Goal: Information Seeking & Learning: Learn about a topic

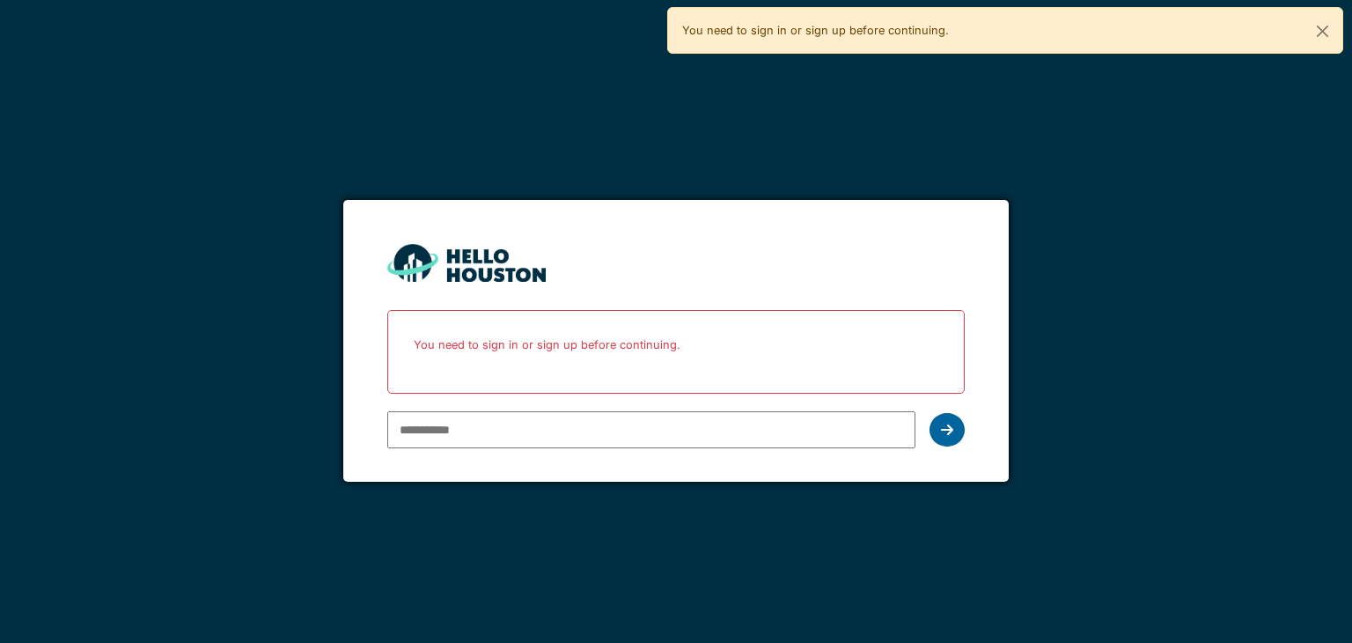
type input "**********"
click at [962, 432] on div at bounding box center [947, 429] width 35 height 33
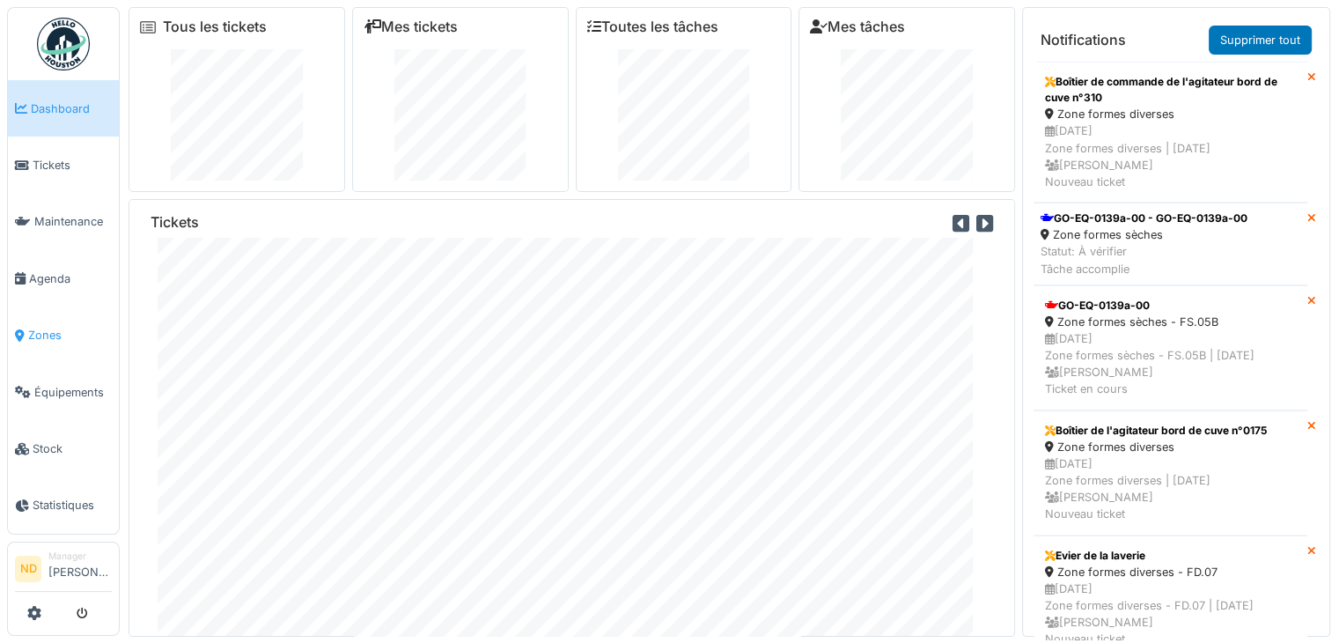
click at [61, 327] on span "Zones" at bounding box center [70, 335] width 84 height 17
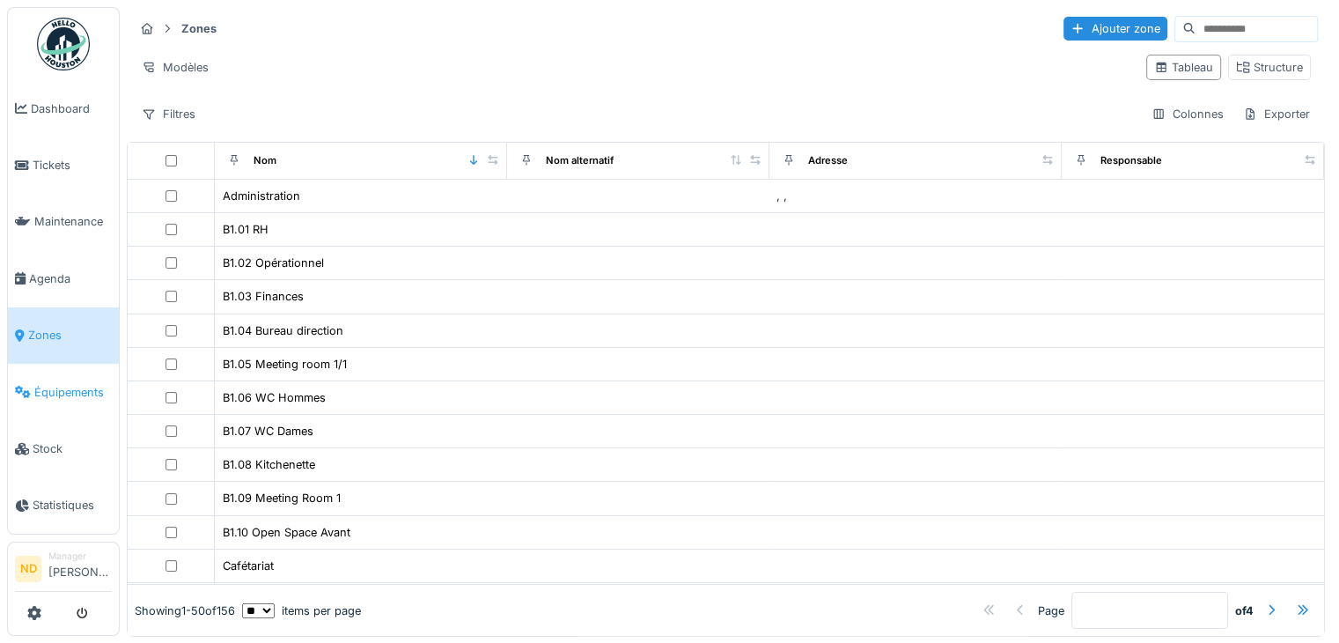
click at [47, 384] on span "Équipements" at bounding box center [72, 392] width 77 height 17
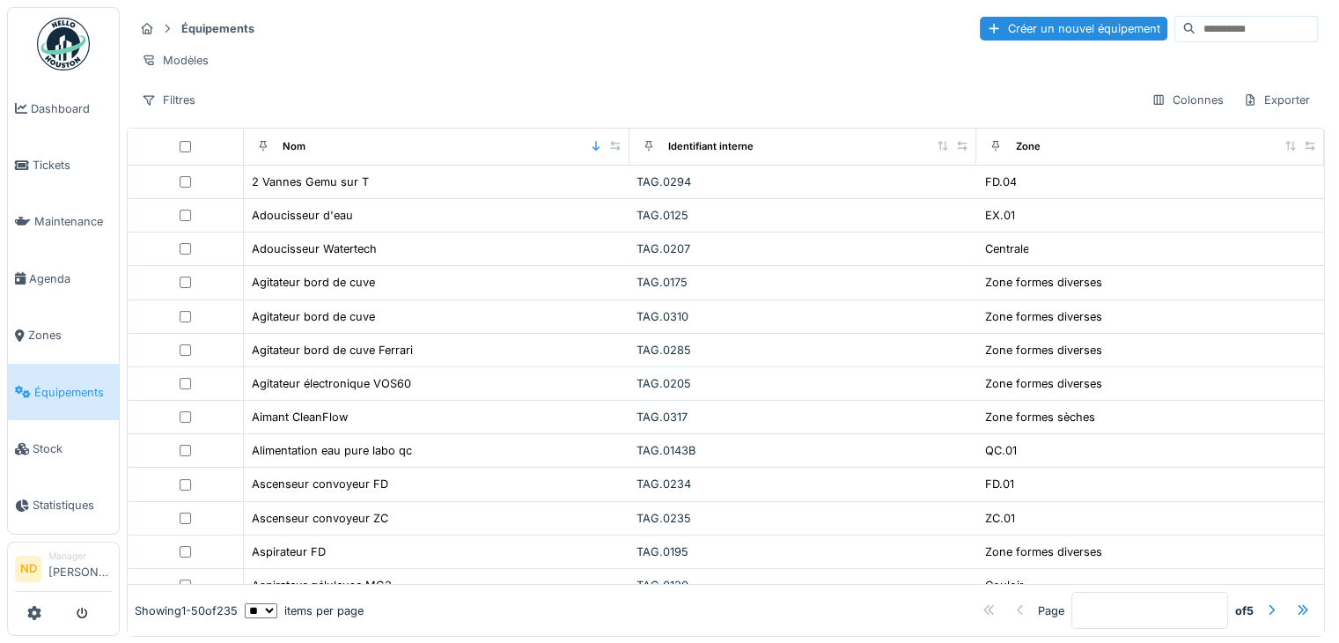
click at [1196, 36] on input at bounding box center [1256, 29] width 121 height 25
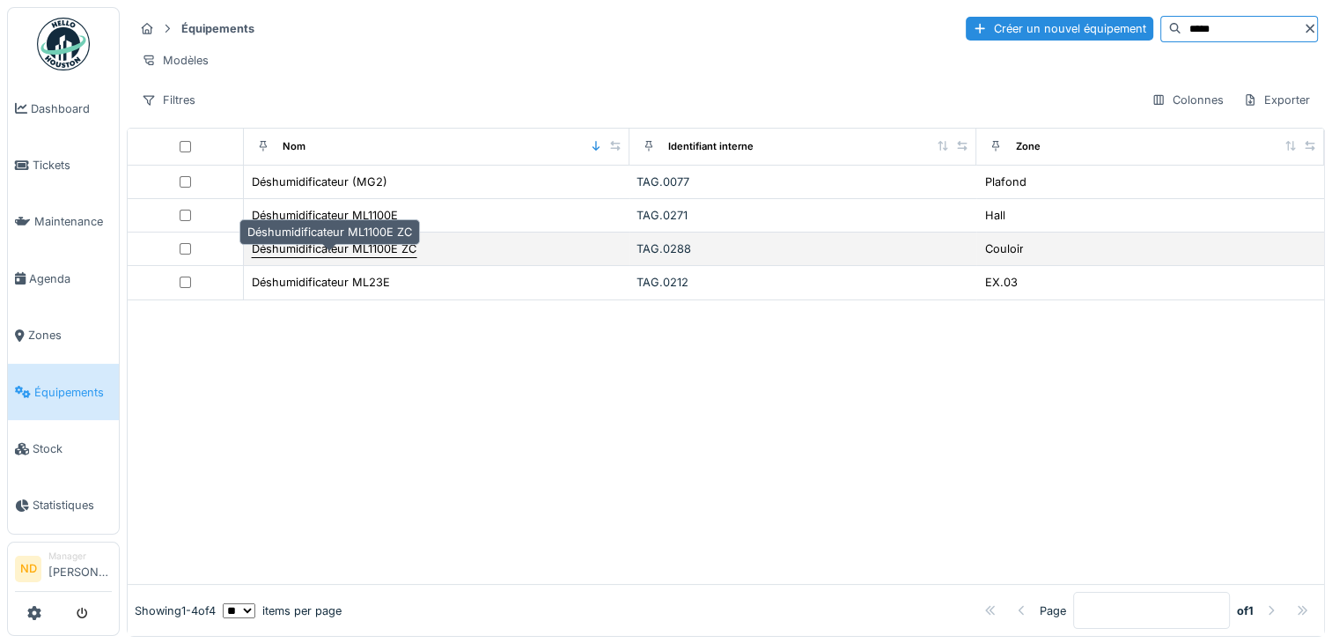
type input "*****"
click at [368, 257] on div "Déshumidificateur ML1100E ZC" at bounding box center [334, 248] width 165 height 17
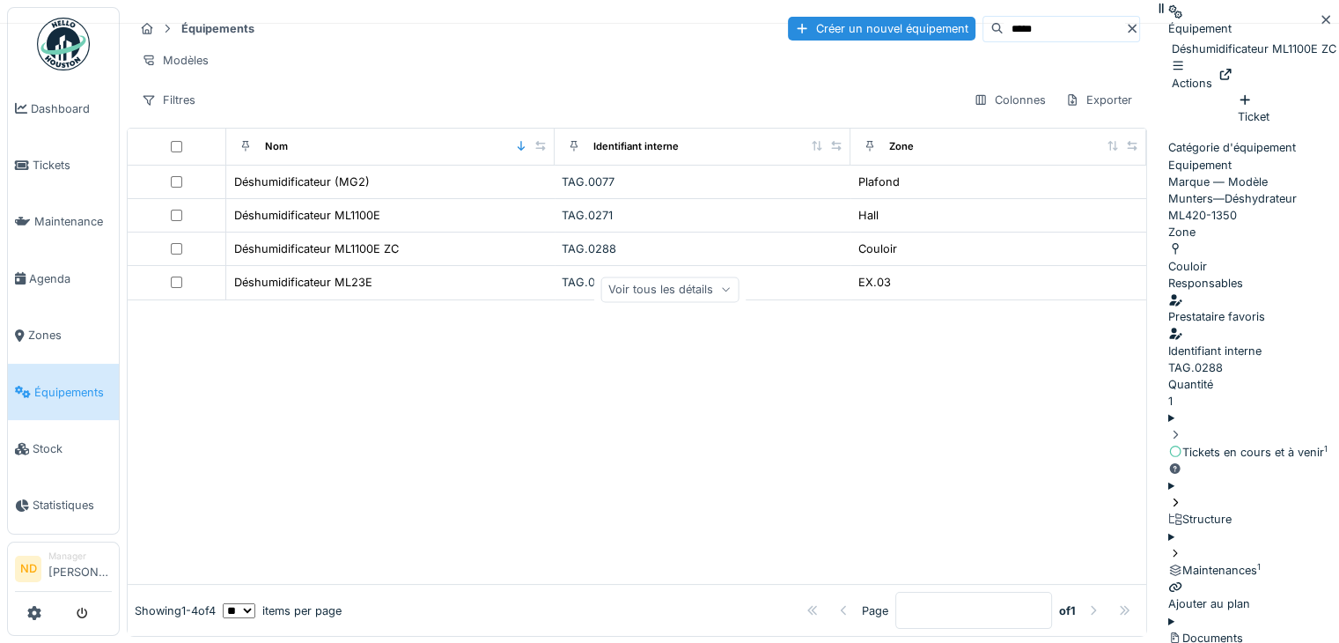
scroll to position [14, 0]
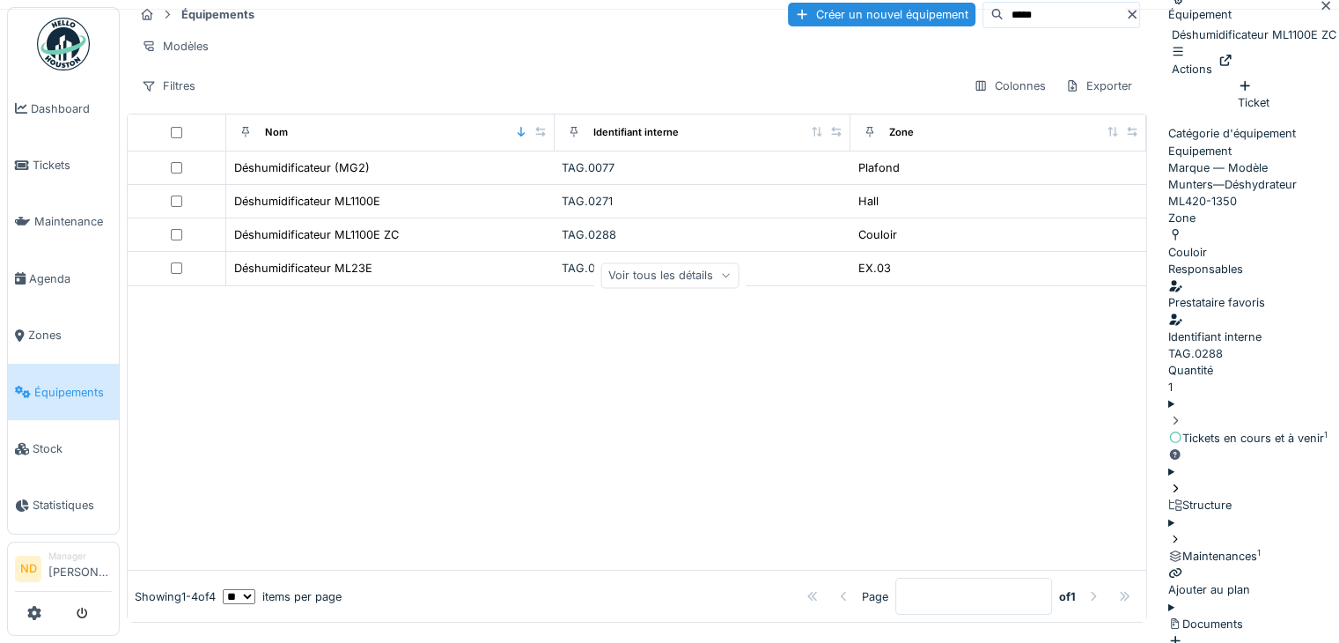
click at [739, 288] on div "Voir tous les détails" at bounding box center [669, 275] width 138 height 26
click at [707, 288] on div "Réduire" at bounding box center [670, 275] width 74 height 26
click at [1232, 66] on icon at bounding box center [1225, 60] width 11 height 11
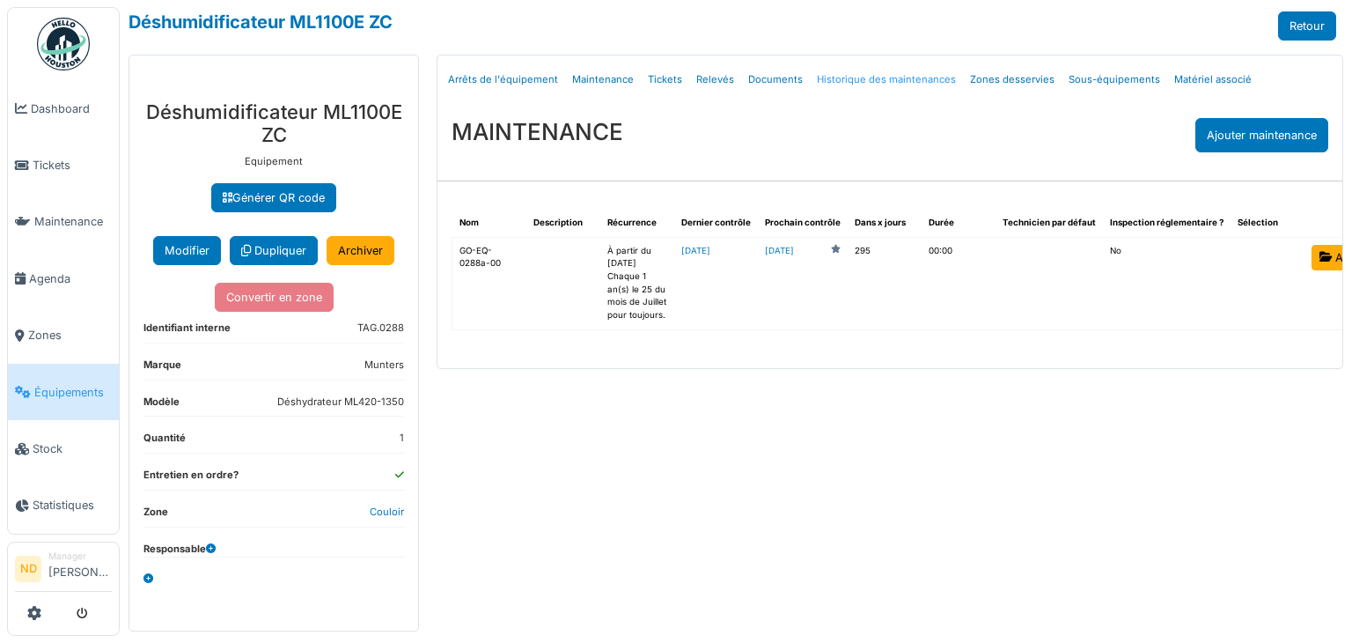
click at [900, 81] on link "Historique des maintenances" at bounding box center [886, 79] width 153 height 41
select select "***"
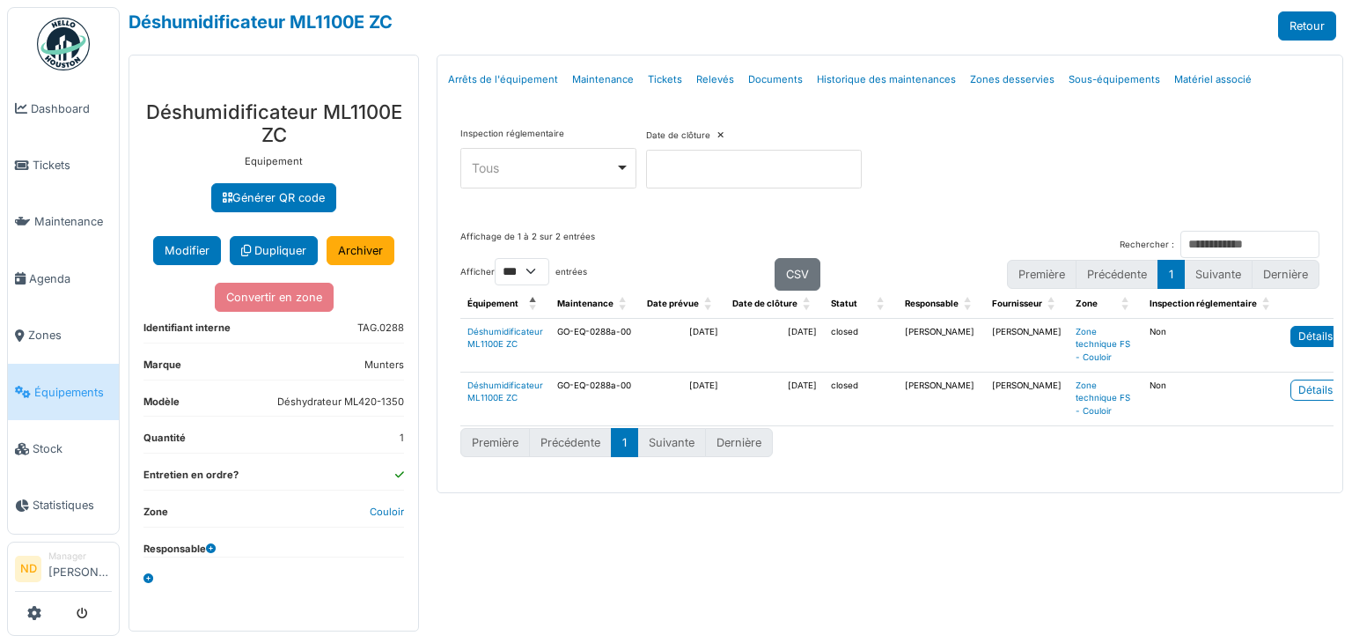
click at [1305, 330] on div "Détails" at bounding box center [1316, 336] width 34 height 16
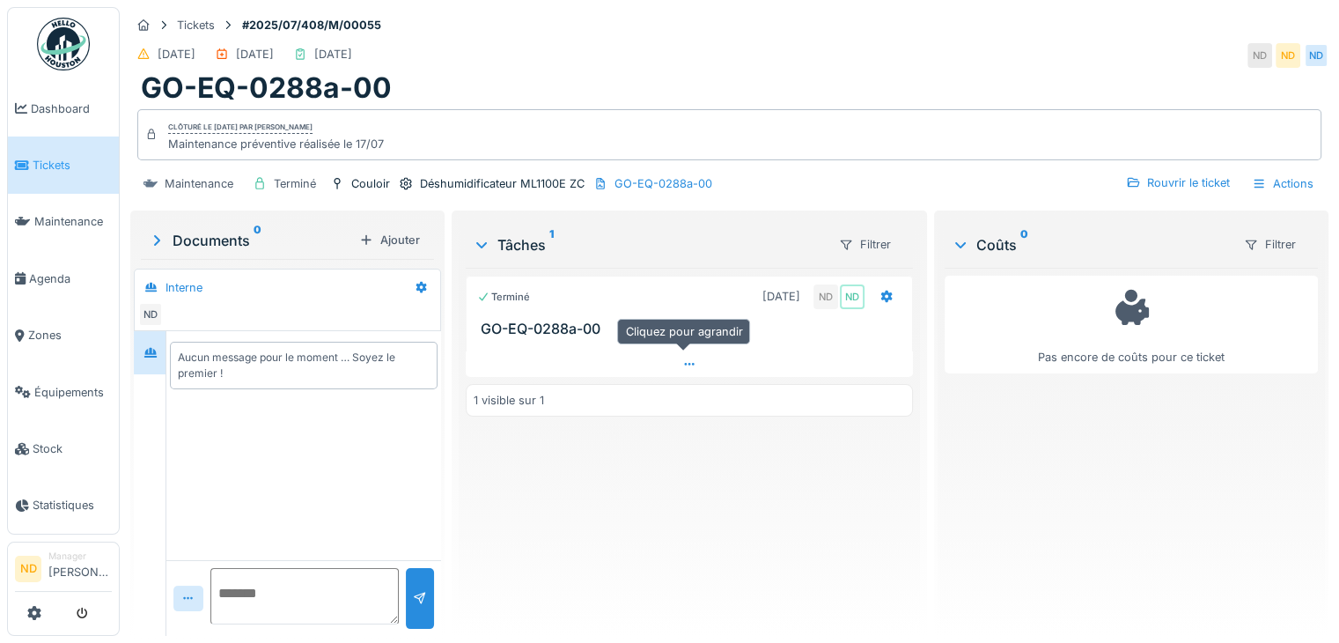
click at [645, 360] on div at bounding box center [689, 364] width 447 height 26
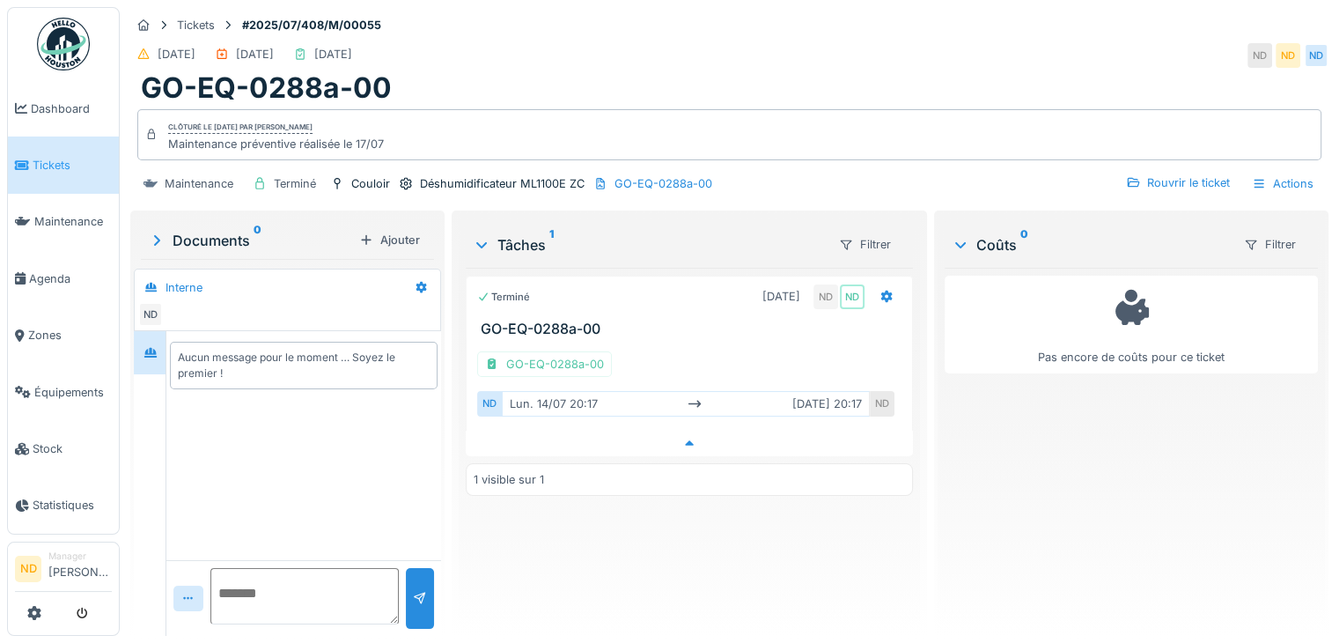
scroll to position [13, 0]
click at [559, 356] on div "GO-EQ-0288a-00" at bounding box center [544, 364] width 135 height 26
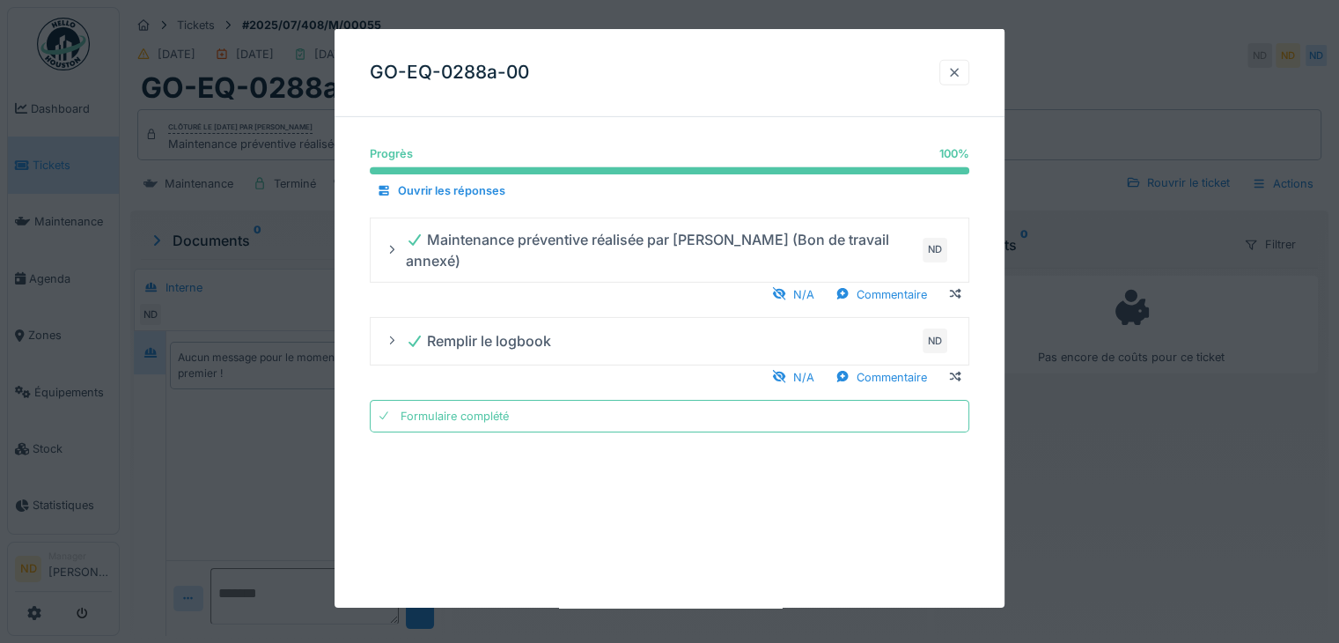
click at [958, 75] on div at bounding box center [954, 72] width 14 height 17
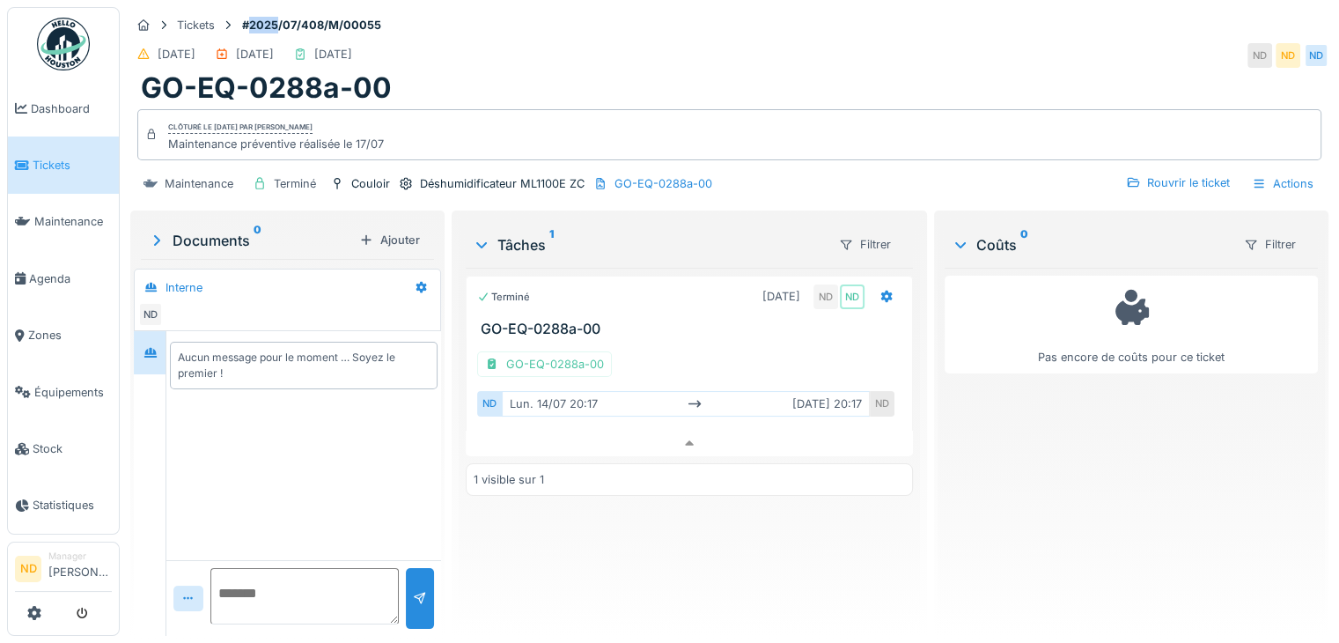
drag, startPoint x: 247, startPoint y: 17, endPoint x: 277, endPoint y: 15, distance: 30.0
click at [277, 17] on strong "#2025/07/408/M/00055" at bounding box center [311, 25] width 153 height 17
